Goal: Understand process/instructions

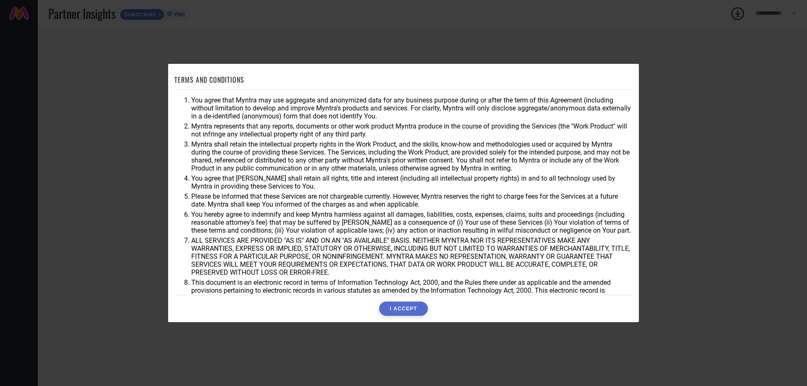
drag, startPoint x: 192, startPoint y: 100, endPoint x: 610, endPoint y: 290, distance: 460.1
click at [612, 294] on ol "You agree that Myntra may use aggregate and anonymized data for any business pu…" at bounding box center [403, 199] width 458 height 206
click at [196, 100] on li "You agree that Myntra may use aggregate and anonymized data for any business pu…" at bounding box center [411, 108] width 441 height 24
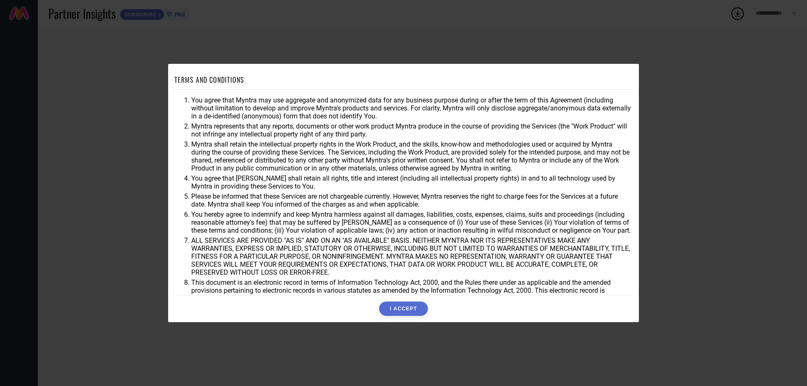
drag, startPoint x: 193, startPoint y: 100, endPoint x: 358, endPoint y: 270, distance: 236.9
click at [337, 323] on div "TERMS AND CONDITIONS You agree that Myntra may use aggregate and anonymized dat…" at bounding box center [403, 193] width 807 height 386
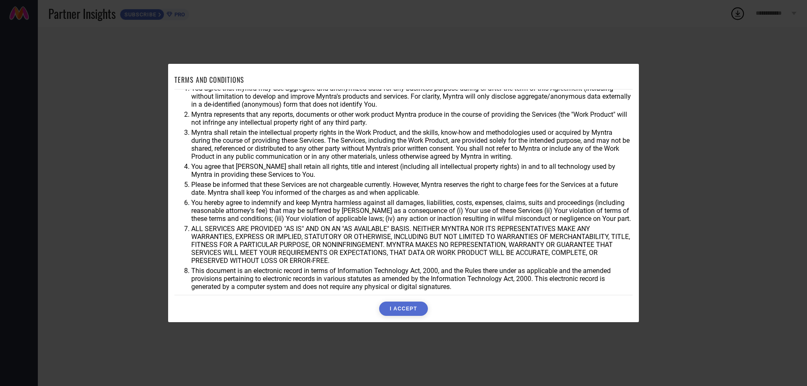
scroll to position [22, 0]
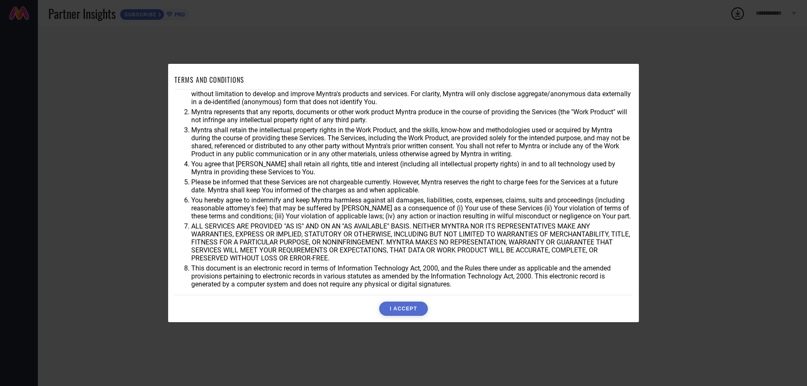
click at [77, 174] on div "TERMS AND CONDITIONS You agree that Myntra may use aggregate and anonymized dat…" at bounding box center [403, 193] width 807 height 386
click at [730, 114] on div "TERMS AND CONDITIONS You agree that Myntra may use aggregate and anonymized dat…" at bounding box center [403, 193] width 807 height 386
click at [0, 151] on div "TERMS AND CONDITIONS You agree that Myntra may use aggregate and anonymized dat…" at bounding box center [403, 193] width 807 height 386
click at [102, 60] on div "TERMS AND CONDITIONS You agree that Myntra may use aggregate and anonymized dat…" at bounding box center [403, 193] width 807 height 386
click at [315, 39] on div "TERMS AND CONDITIONS You agree that Myntra may use aggregate and anonymized dat…" at bounding box center [403, 193] width 807 height 386
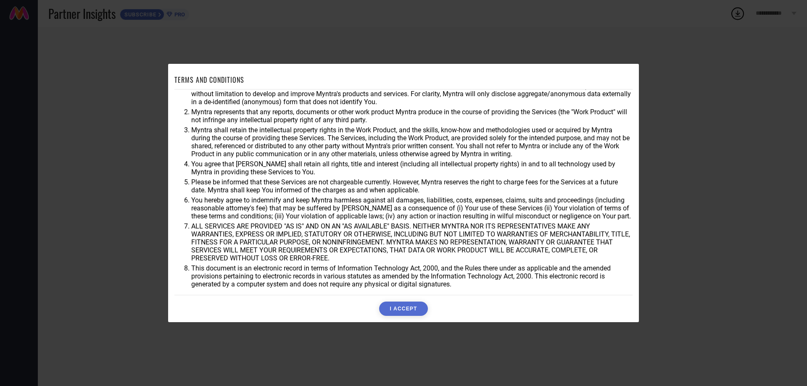
click at [712, 141] on div "TERMS AND CONDITIONS You agree that Myntra may use aggregate and anonymized dat…" at bounding box center [403, 193] width 807 height 386
click at [0, 86] on div "TERMS AND CONDITIONS You agree that Myntra may use aggregate and anonymized dat…" at bounding box center [403, 193] width 807 height 386
click at [148, 20] on div "TERMS AND CONDITIONS You agree that Myntra may use aggregate and anonymized dat…" at bounding box center [403, 193] width 807 height 386
click at [144, 121] on div "TERMS AND CONDITIONS You agree that Myntra may use aggregate and anonymized dat…" at bounding box center [403, 193] width 807 height 386
